Goal: Task Accomplishment & Management: Use online tool/utility

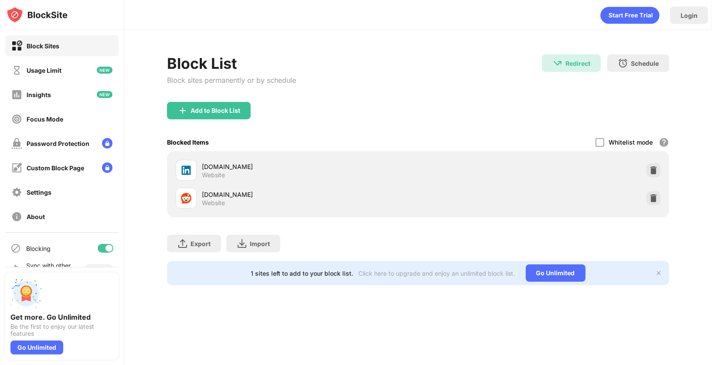
click at [431, 72] on div "Block List Block sites permanently or by schedule Redirect Redirect to [DOMAIN_…" at bounding box center [418, 77] width 502 height 47
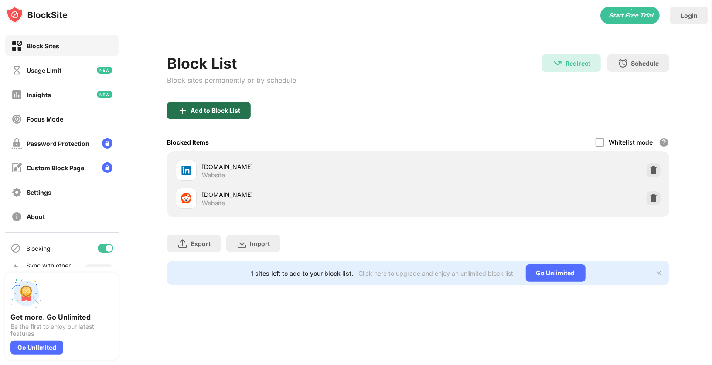
click at [236, 104] on div "Add to Block List" at bounding box center [209, 110] width 84 height 17
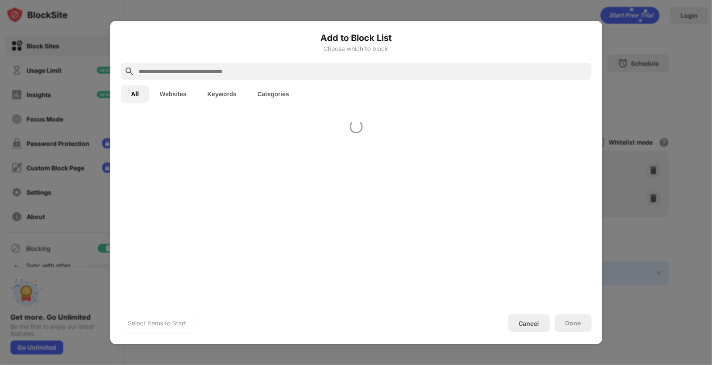
click at [243, 71] on input "text" at bounding box center [363, 71] width 450 height 10
type input "*********"
click at [247, 168] on div at bounding box center [356, 207] width 492 height 189
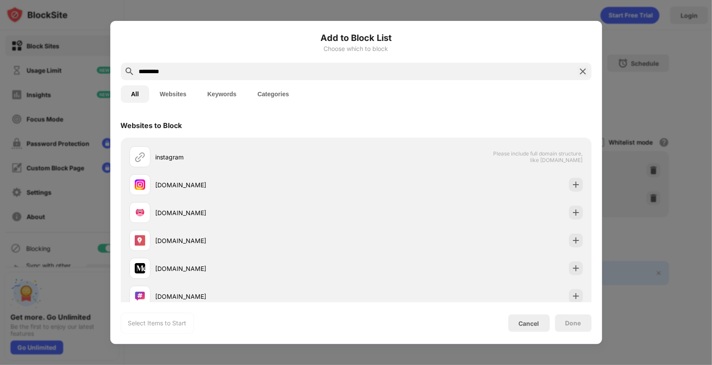
click at [247, 168] on div "instagram Please include full domain structure, like [DOMAIN_NAME]" at bounding box center [356, 157] width 460 height 28
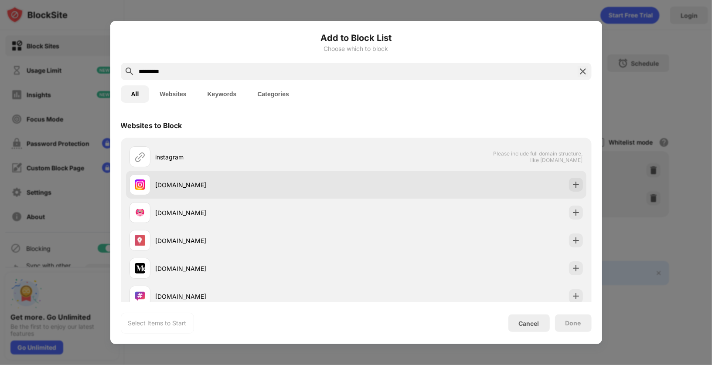
click at [247, 174] on div "[DOMAIN_NAME]" at bounding box center [242, 184] width 227 height 21
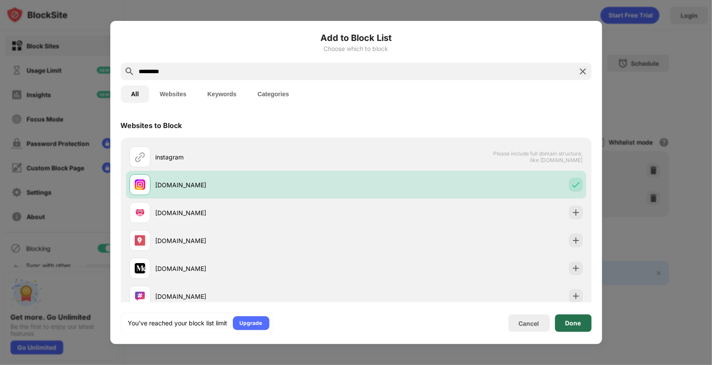
click at [579, 321] on div "Done" at bounding box center [573, 323] width 16 height 7
